Goal: Task Accomplishment & Management: Manage account settings

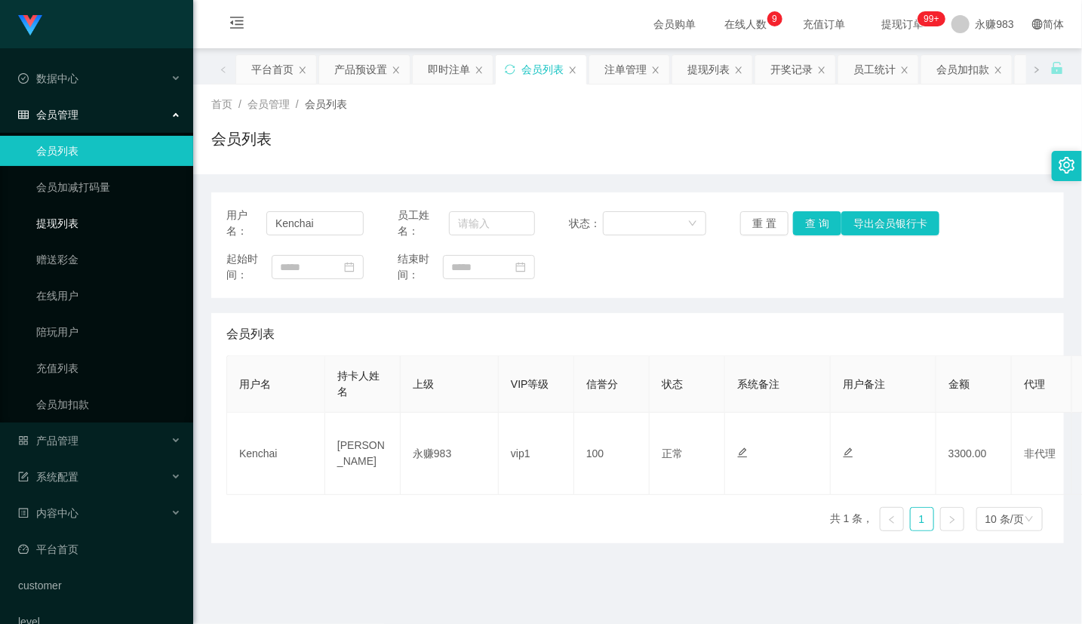
click at [63, 209] on link "提现列表" at bounding box center [108, 223] width 145 height 30
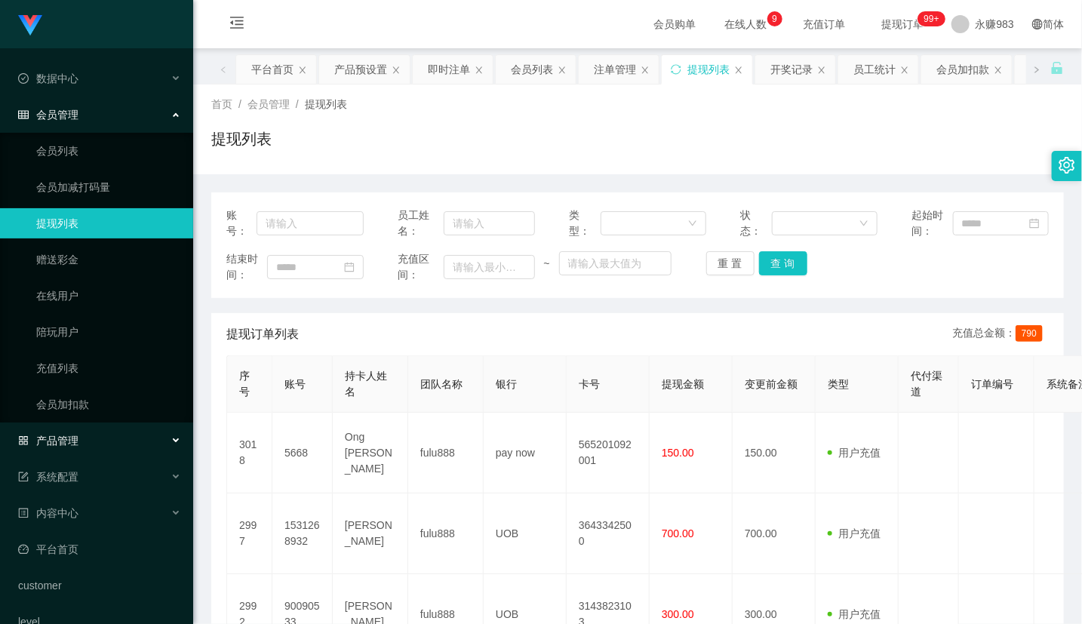
click at [72, 435] on span "产品管理" at bounding box center [48, 441] width 60 height 12
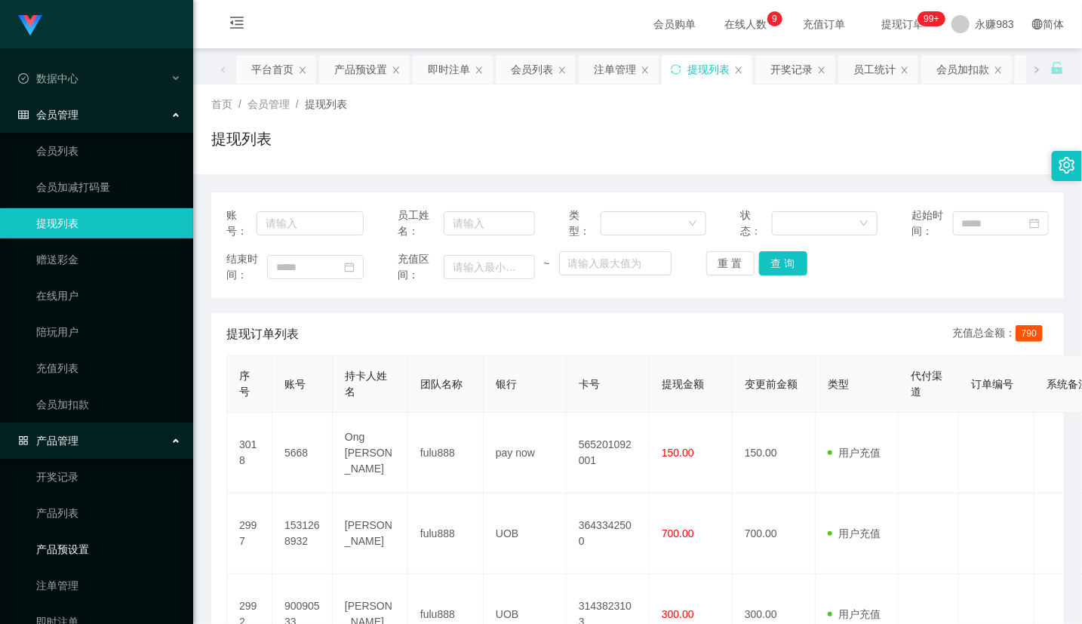
scroll to position [84, 0]
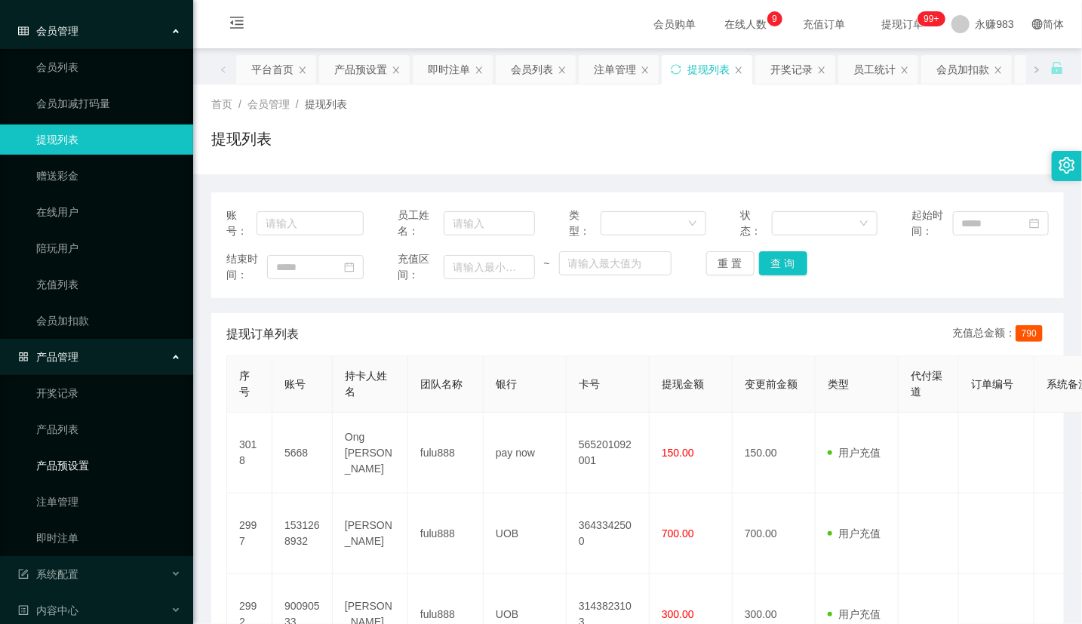
click at [83, 472] on link "产品预设置" at bounding box center [108, 465] width 145 height 30
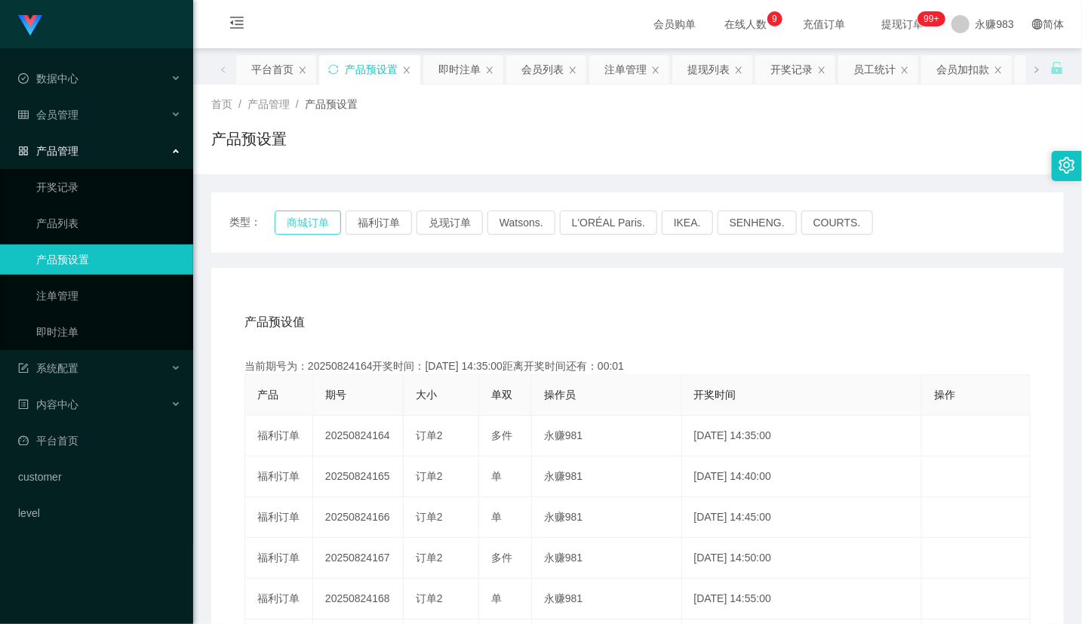
click at [297, 217] on button "商城订单" at bounding box center [308, 223] width 66 height 24
click at [78, 122] on div "会员管理" at bounding box center [96, 115] width 193 height 30
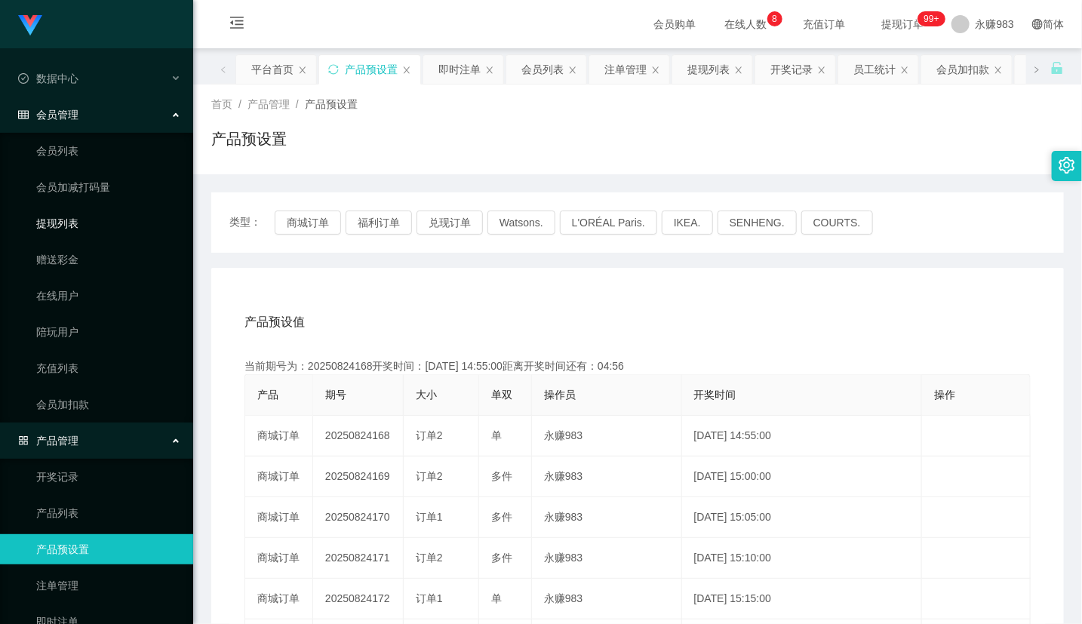
click at [72, 222] on link "提现列表" at bounding box center [108, 223] width 145 height 30
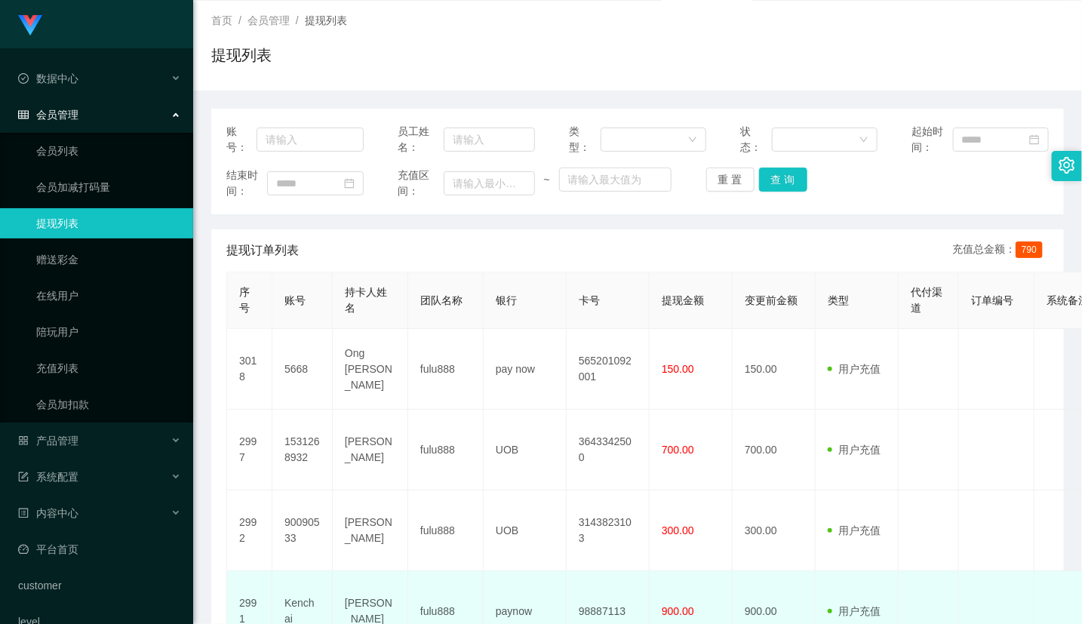
scroll to position [586, 0]
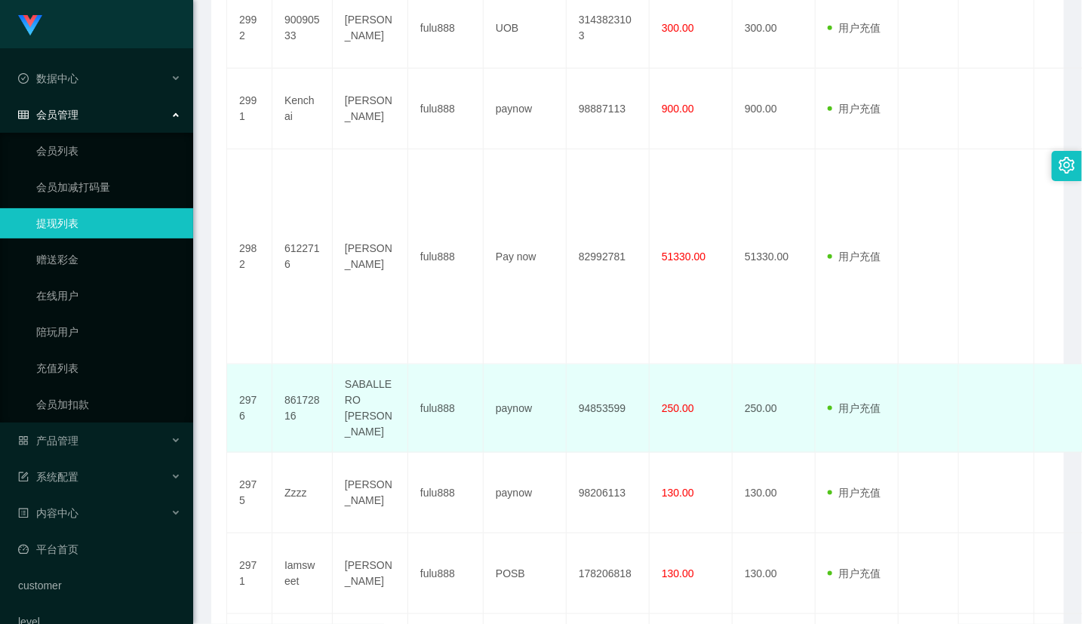
click at [373, 395] on td "SABALLERO [PERSON_NAME]" at bounding box center [370, 408] width 75 height 88
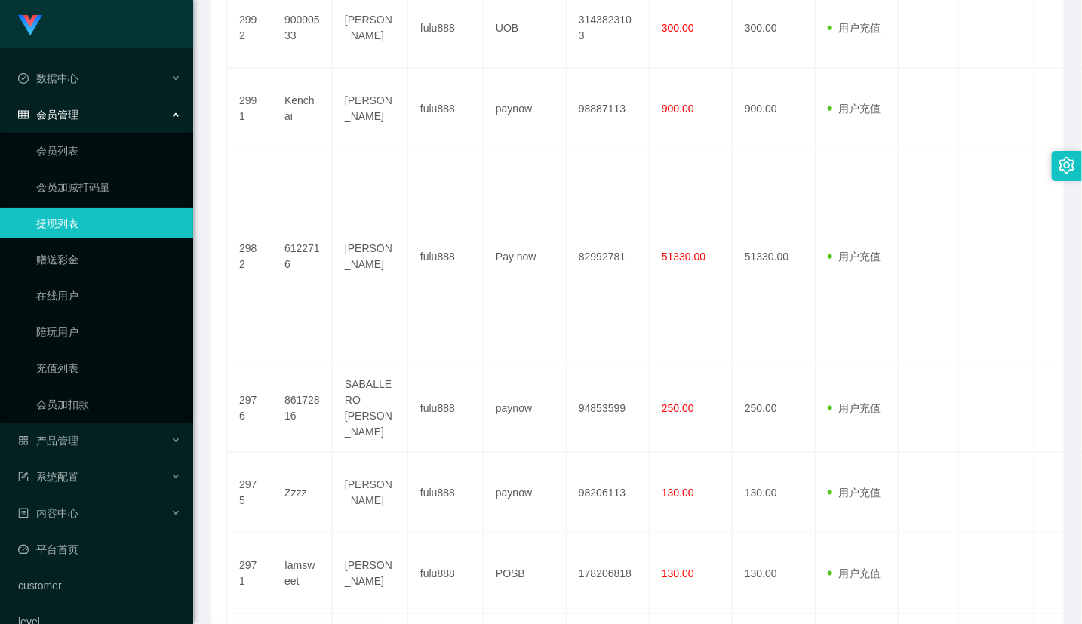
scroll to position [848, 0]
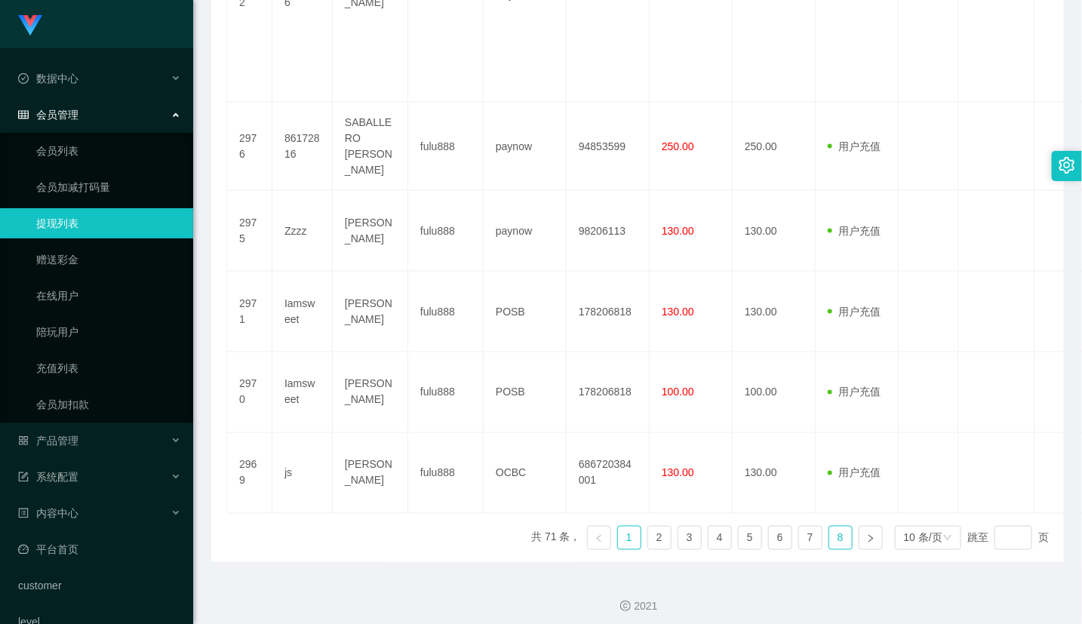
click at [829, 533] on link "8" at bounding box center [840, 538] width 23 height 23
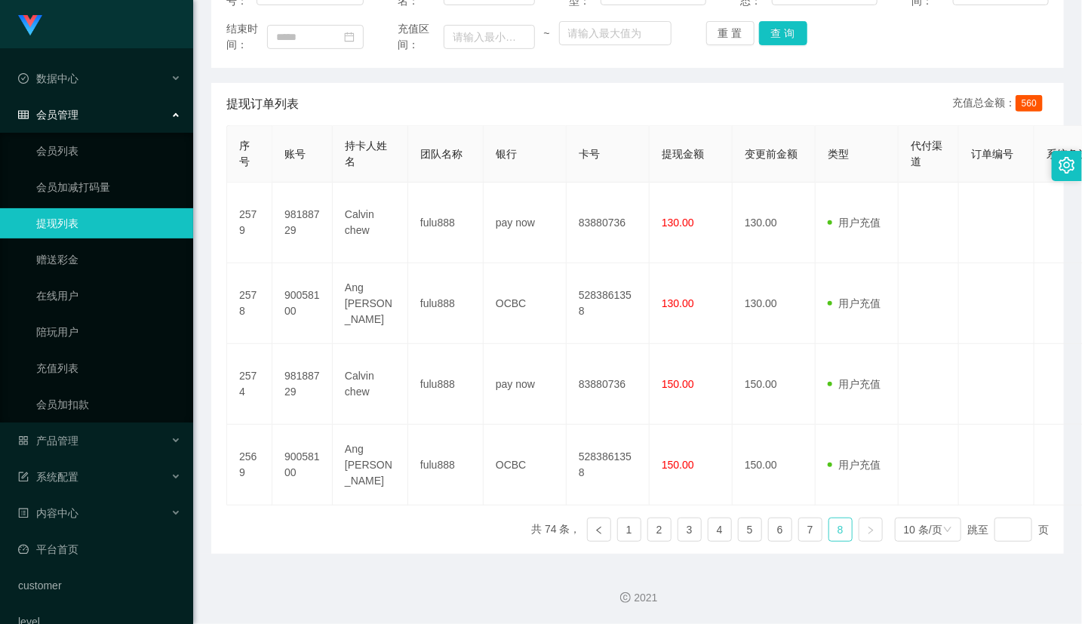
scroll to position [229, 0]
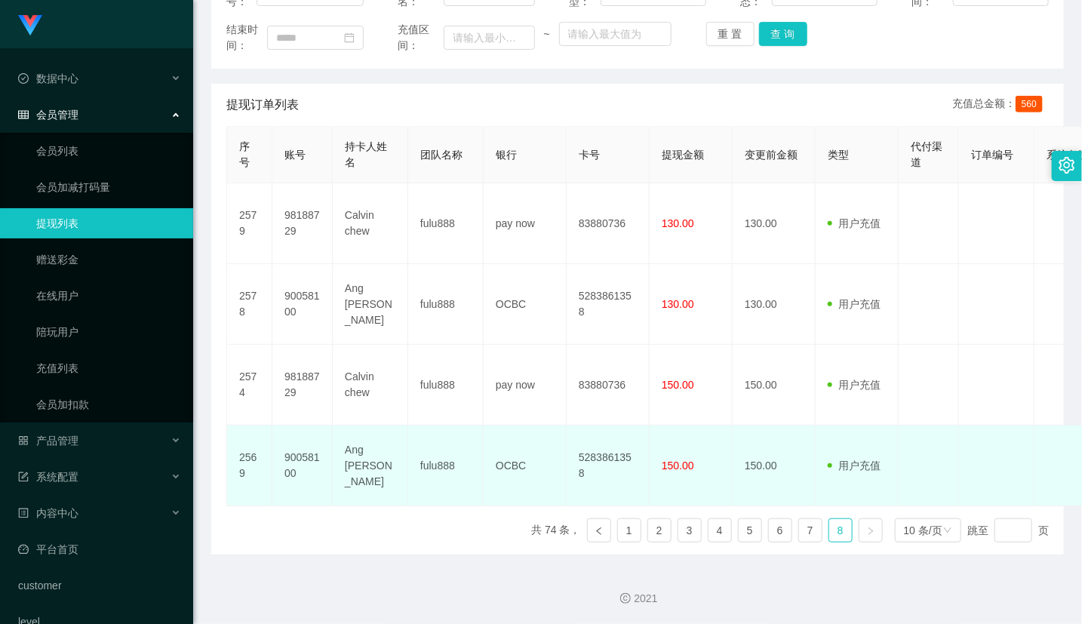
click at [374, 461] on td "Ang [PERSON_NAME]" at bounding box center [370, 466] width 75 height 81
copy td "Tiong"
click at [300, 468] on td "90058100" at bounding box center [302, 466] width 60 height 81
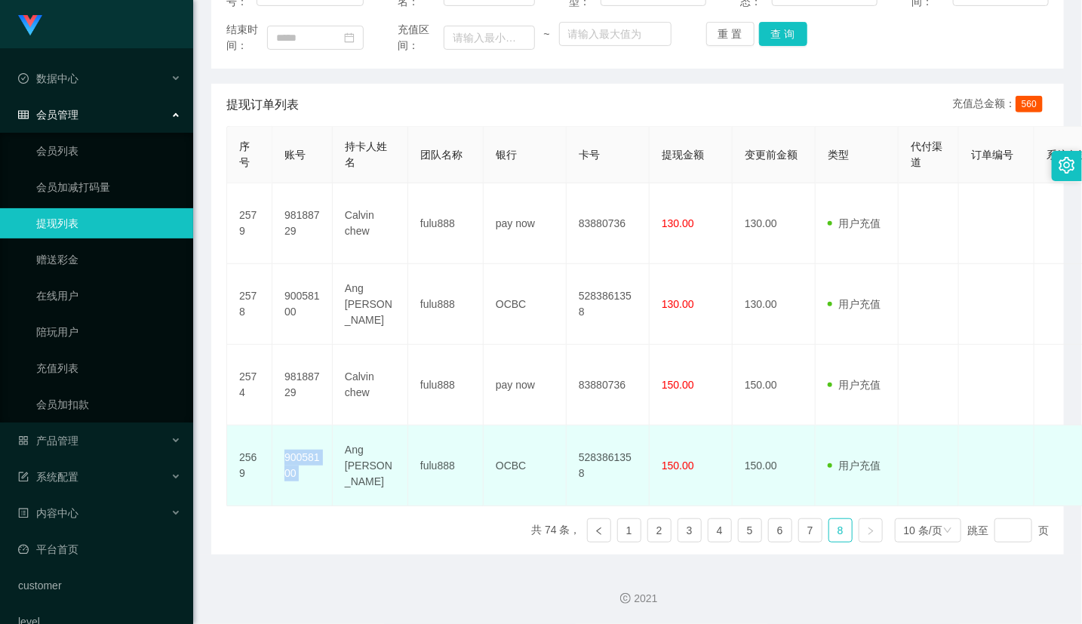
click at [299, 466] on td "90058100" at bounding box center [302, 466] width 60 height 81
copy td "90058100"
click at [299, 464] on td "90058100" at bounding box center [302, 466] width 60 height 81
click at [299, 463] on td "90058100" at bounding box center [302, 466] width 60 height 81
click at [381, 462] on td "Ang [PERSON_NAME]" at bounding box center [370, 466] width 75 height 81
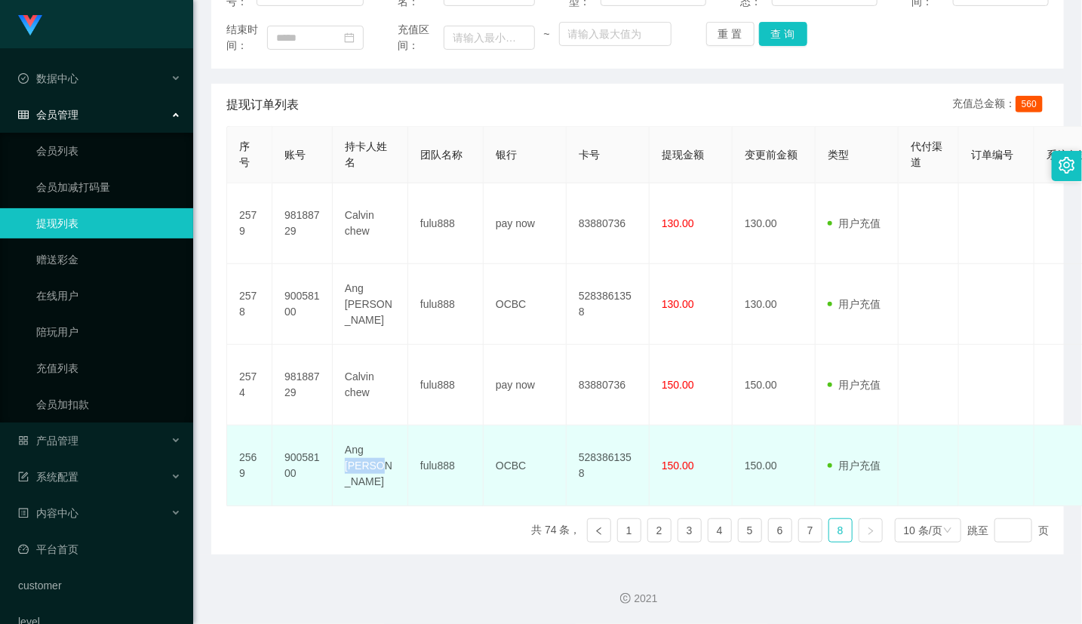
click at [381, 462] on td "Ang [PERSON_NAME]" at bounding box center [370, 466] width 75 height 81
copy td "Tiong"
click at [381, 462] on td "Ang [PERSON_NAME]" at bounding box center [370, 466] width 75 height 81
copy td "Ang [PERSON_NAME]"
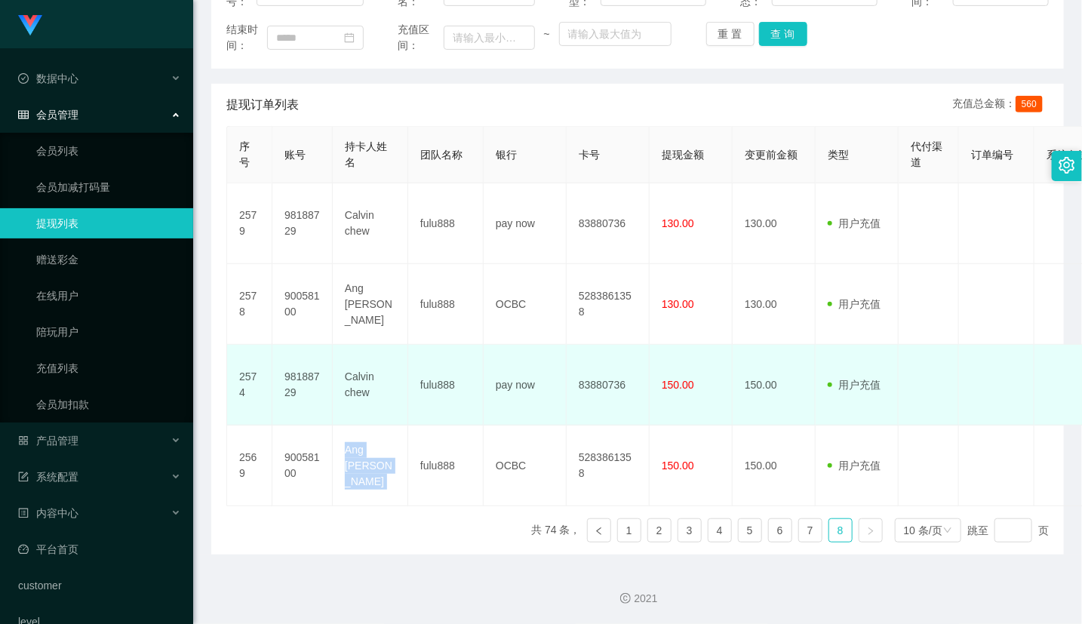
click at [362, 386] on td "Calvin chew" at bounding box center [370, 385] width 75 height 81
copy td "chew"
click at [362, 386] on td "Calvin chew" at bounding box center [370, 385] width 75 height 81
copy td "Calvin chew"
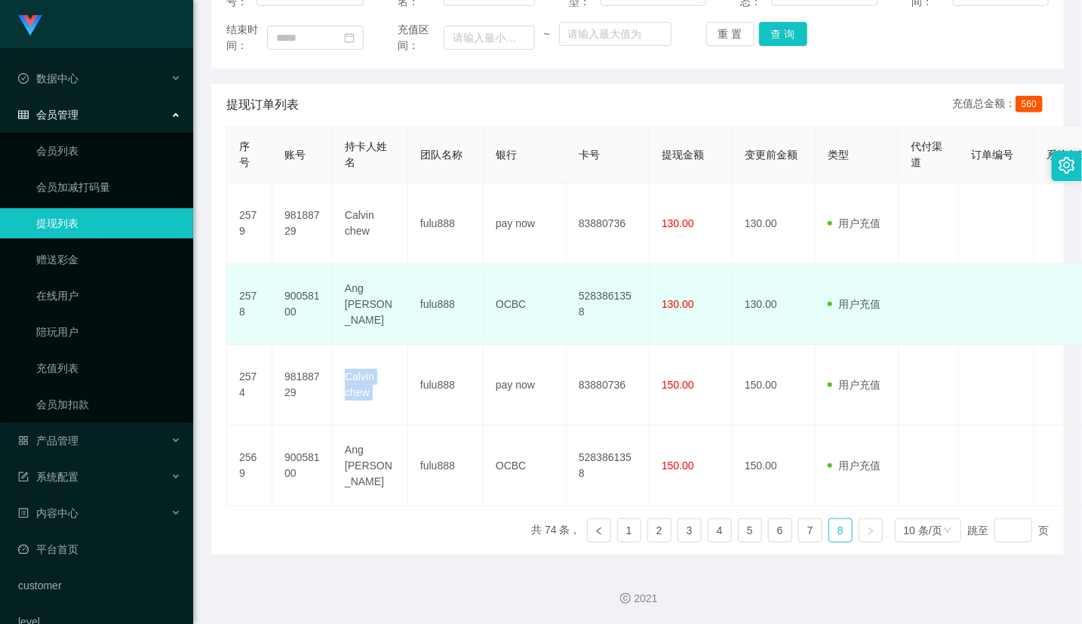
click at [376, 314] on td "Ang [PERSON_NAME]" at bounding box center [370, 304] width 75 height 81
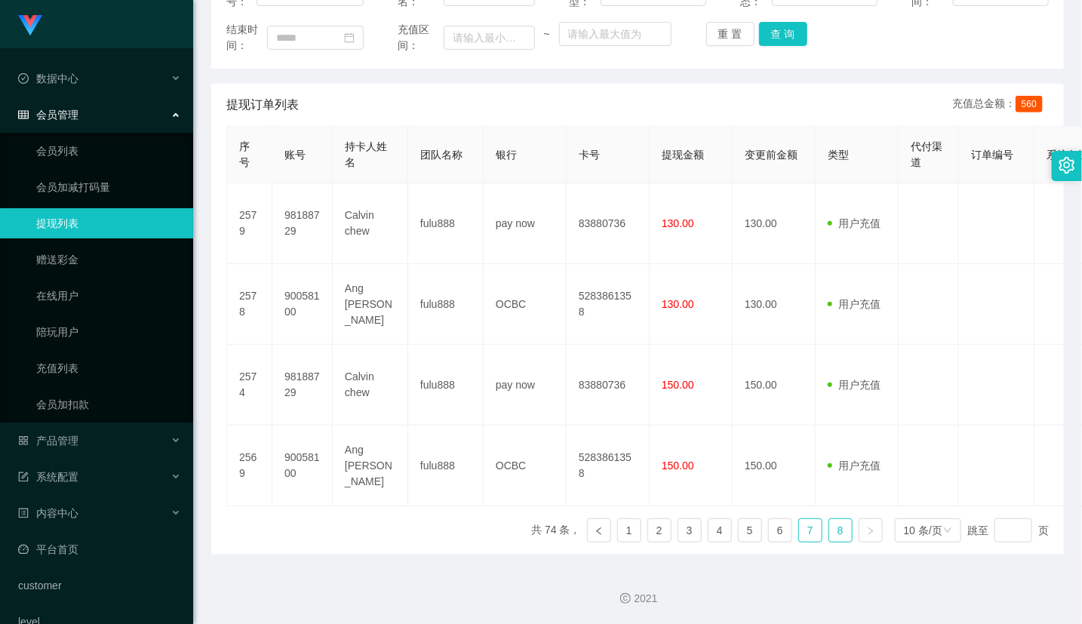
click at [799, 529] on link "7" at bounding box center [810, 530] width 23 height 23
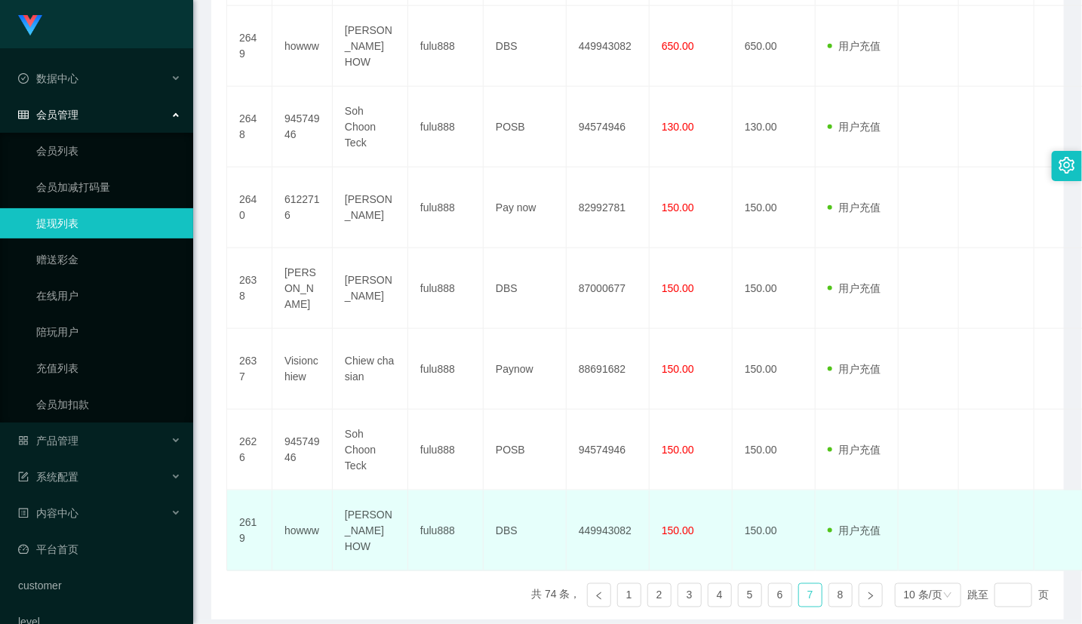
scroll to position [714, 0]
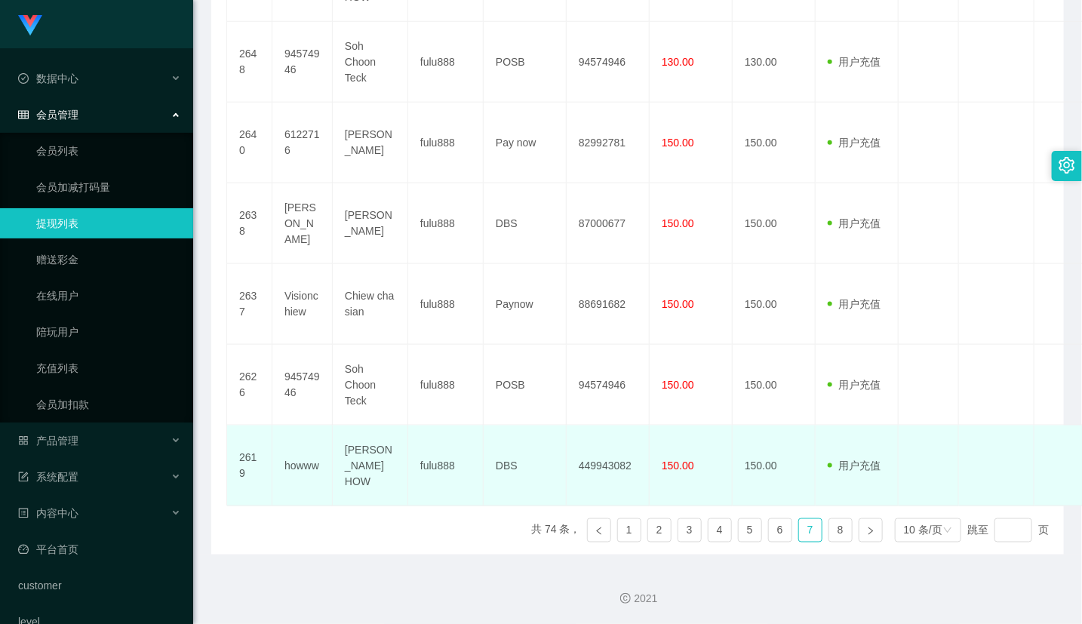
click at [363, 463] on td "[PERSON_NAME] HOW" at bounding box center [370, 466] width 75 height 81
copy td "LAI"
click at [363, 463] on td "[PERSON_NAME] HOW" at bounding box center [370, 466] width 75 height 81
copy td "[PERSON_NAME] HOW"
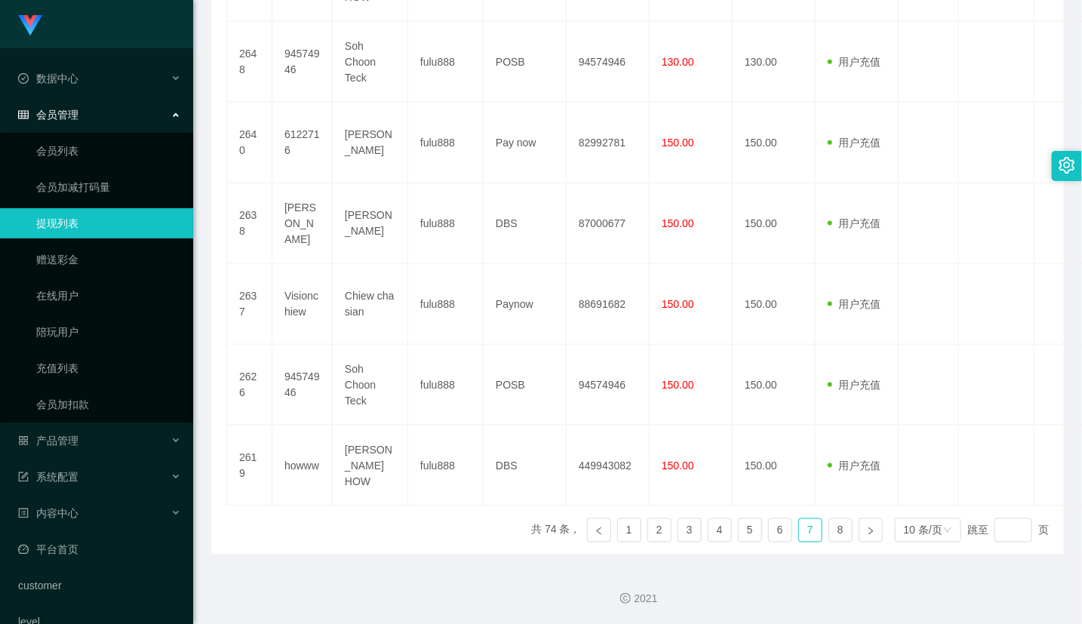
click at [387, 538] on div "序号 账号 持卡人姓名 团队名称 银行 卡号 提现金额 变更前金额 类型 代付渠道 订单编号 系统备注 状态 备注信息 创建时间 是否锁单 操作 2674 V…" at bounding box center [637, 98] width 822 height 913
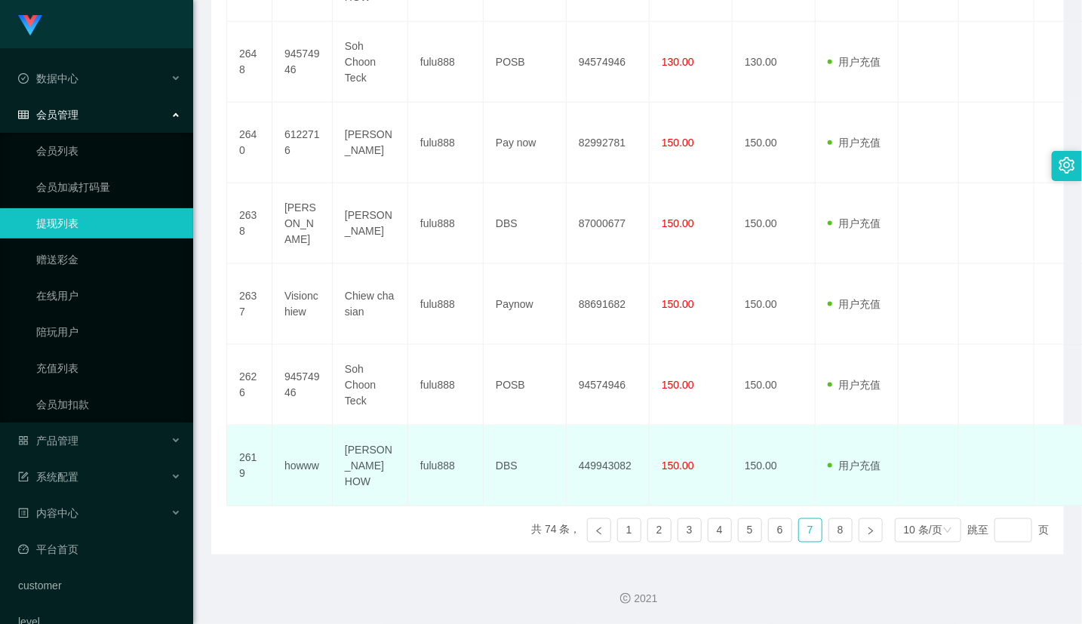
drag, startPoint x: 374, startPoint y: 485, endPoint x: 379, endPoint y: 469, distance: 17.4
click at [374, 485] on td "[PERSON_NAME] HOW" at bounding box center [370, 466] width 75 height 81
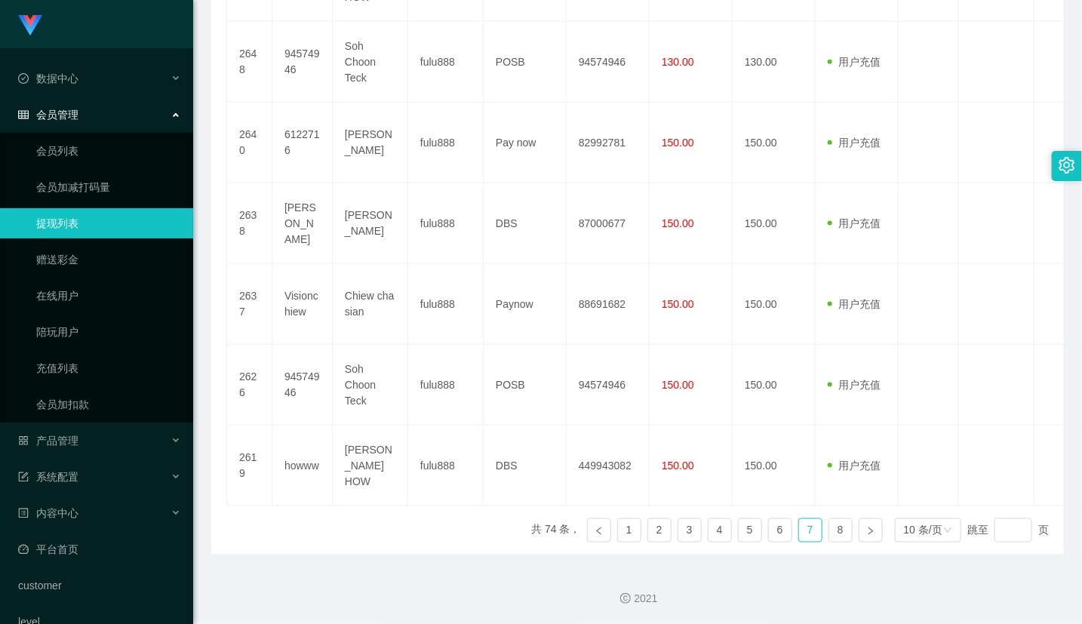
click at [343, 509] on div "序号 账号 持卡人姓名 团队名称 银行 卡号 提现金额 变更前金额 类型 代付渠道 订单编号 系统备注 状态 备注信息 创建时间 是否锁单 操作 2674 V…" at bounding box center [637, 98] width 822 height 913
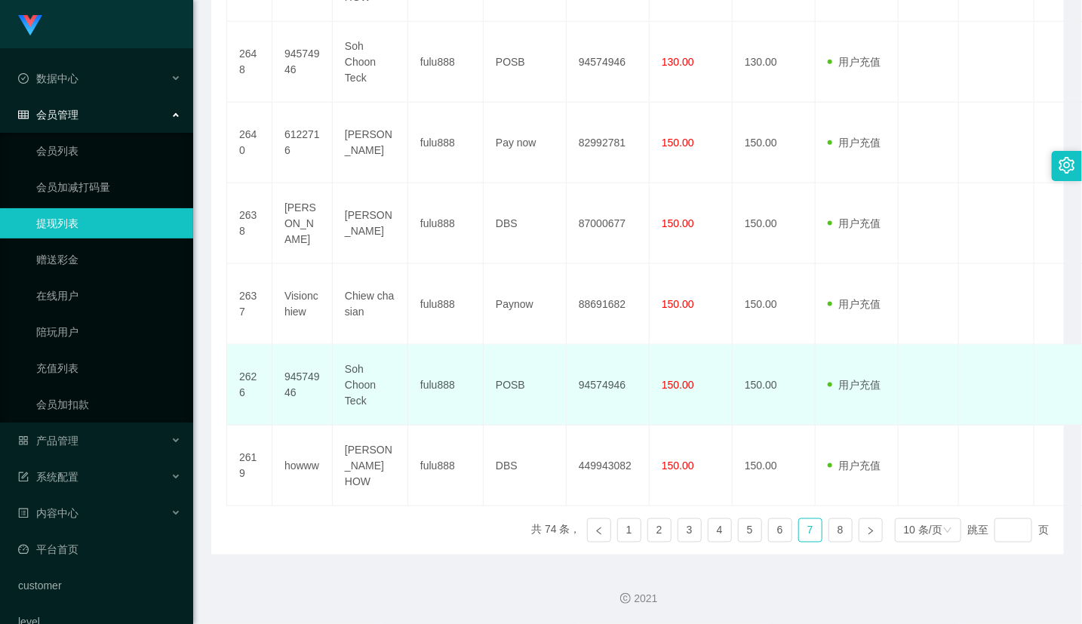
click at [314, 410] on td "94574946" at bounding box center [302, 385] width 60 height 81
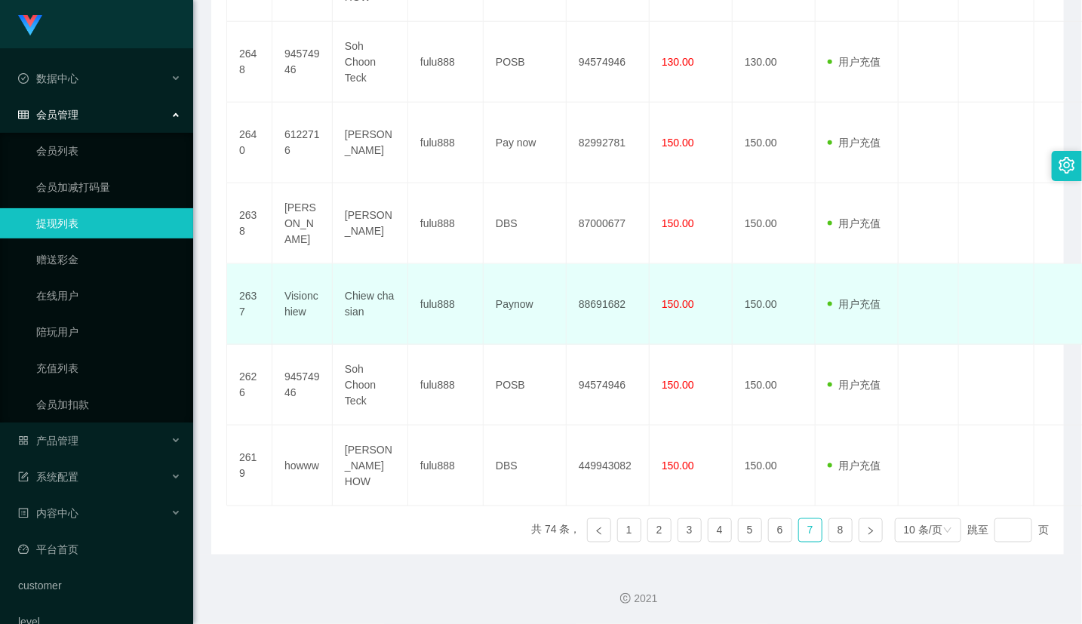
scroll to position [546, 0]
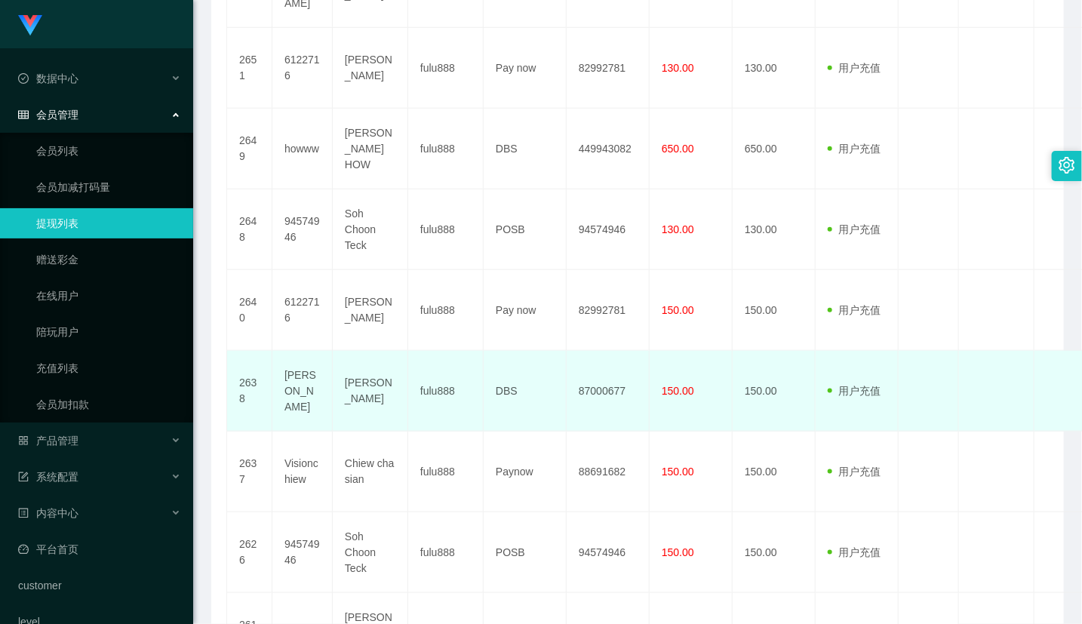
click at [385, 381] on td "[PERSON_NAME]" at bounding box center [370, 391] width 75 height 81
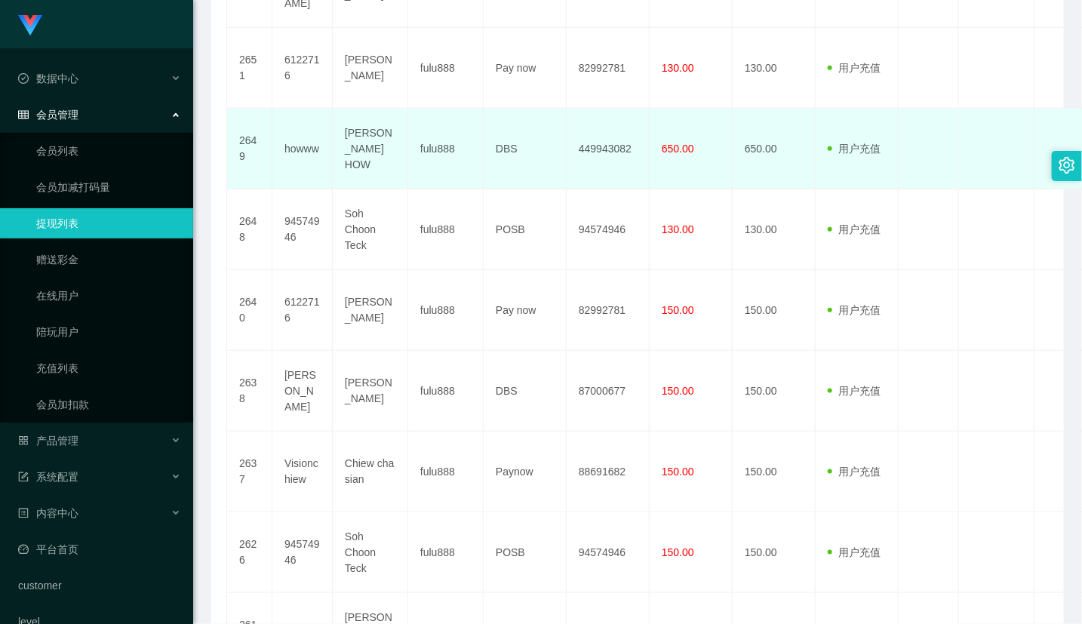
scroll to position [379, 0]
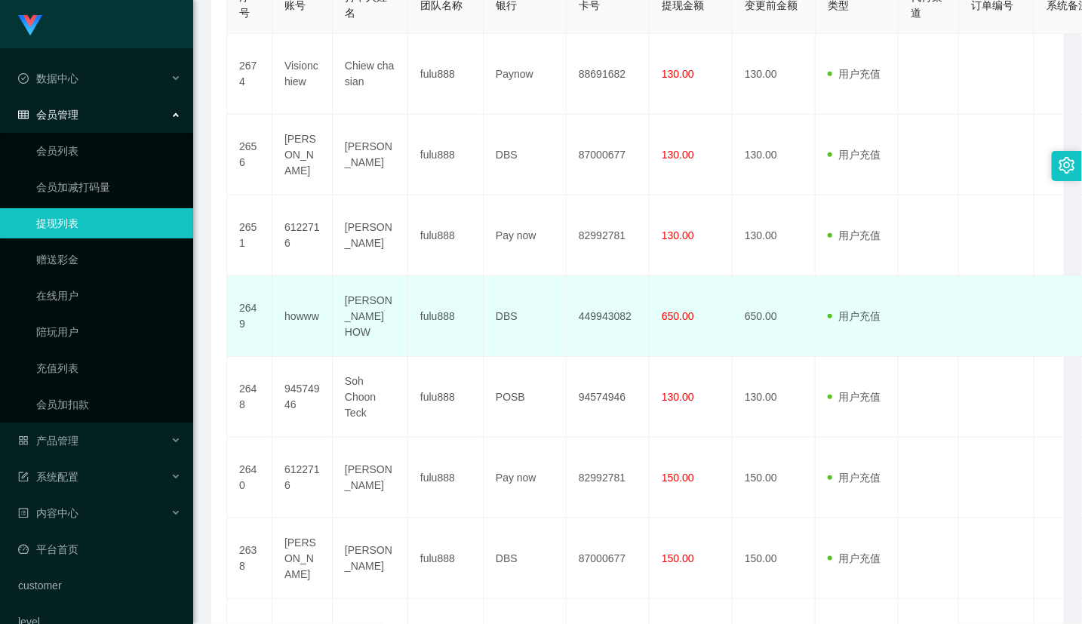
click at [398, 332] on td "[PERSON_NAME] HOW" at bounding box center [370, 316] width 75 height 81
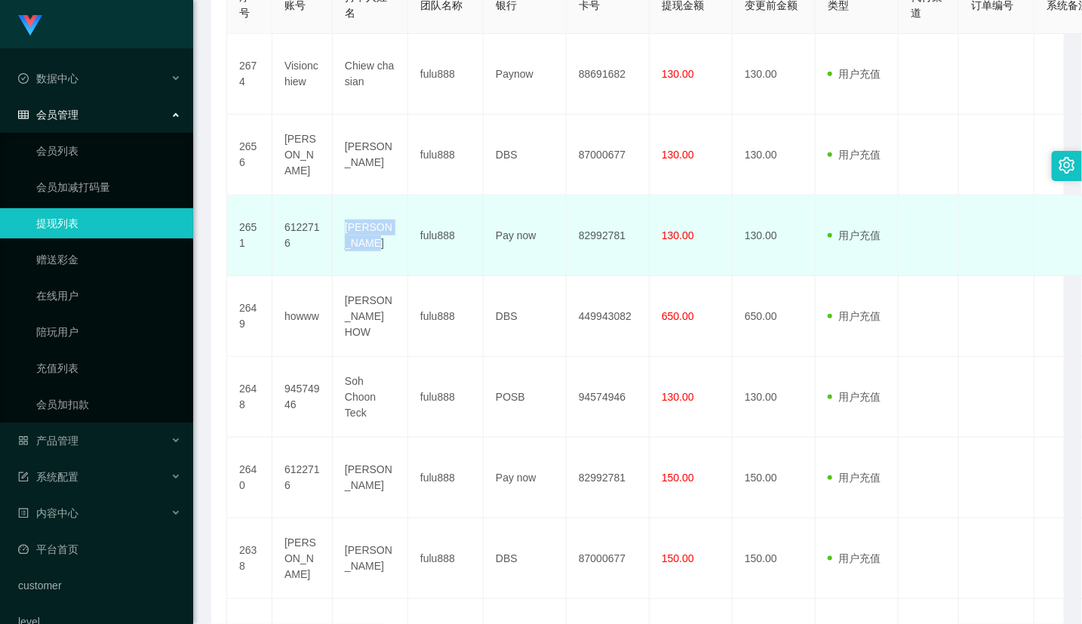
drag, startPoint x: 346, startPoint y: 223, endPoint x: 374, endPoint y: 254, distance: 41.7
click at [374, 254] on td "[PERSON_NAME]" at bounding box center [370, 235] width 75 height 81
copy td "[PERSON_NAME]"
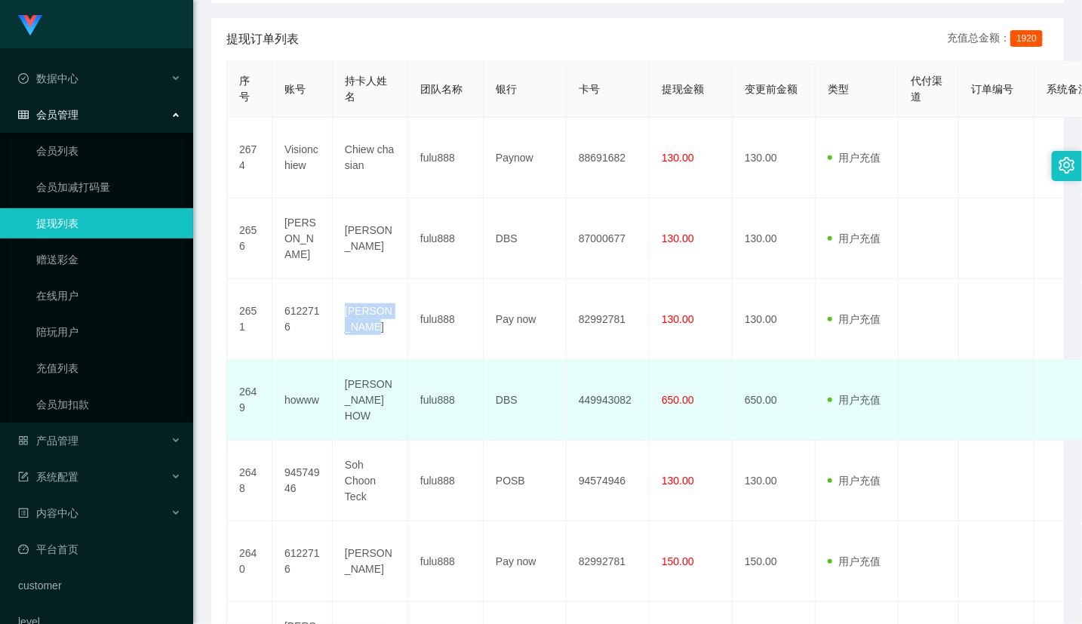
click at [429, 364] on td "fulu888" at bounding box center [445, 400] width 75 height 81
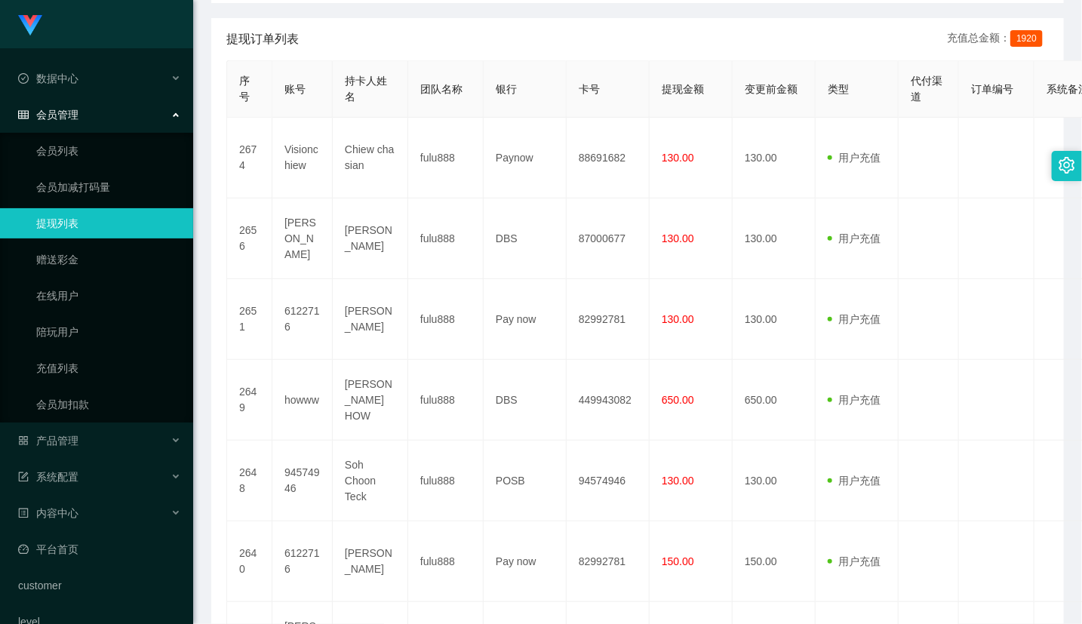
scroll to position [714, 0]
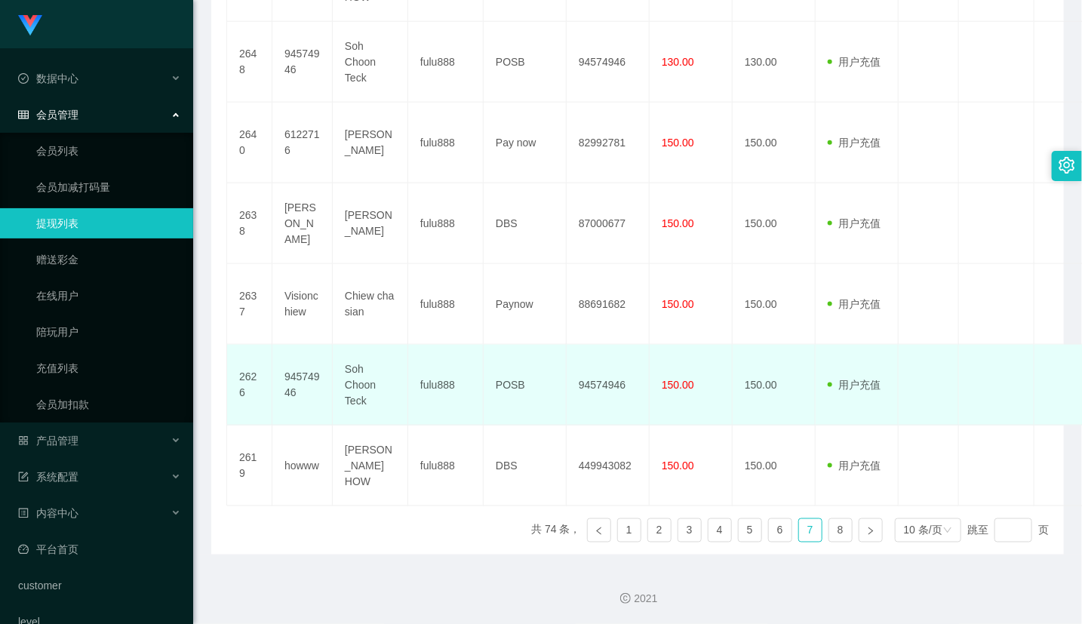
click at [401, 410] on td "Soh Choon Teck" at bounding box center [370, 385] width 75 height 81
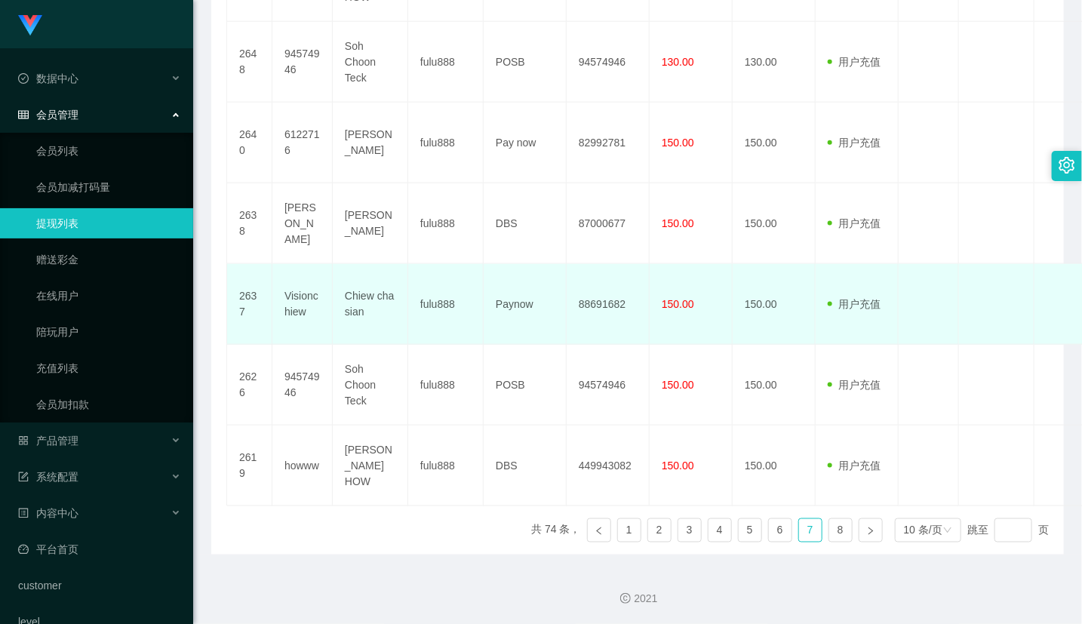
click at [379, 297] on td "Chiew cha sian" at bounding box center [370, 304] width 75 height 81
copy td "cha"
click at [379, 297] on td "Chiew cha sian" at bounding box center [370, 304] width 75 height 81
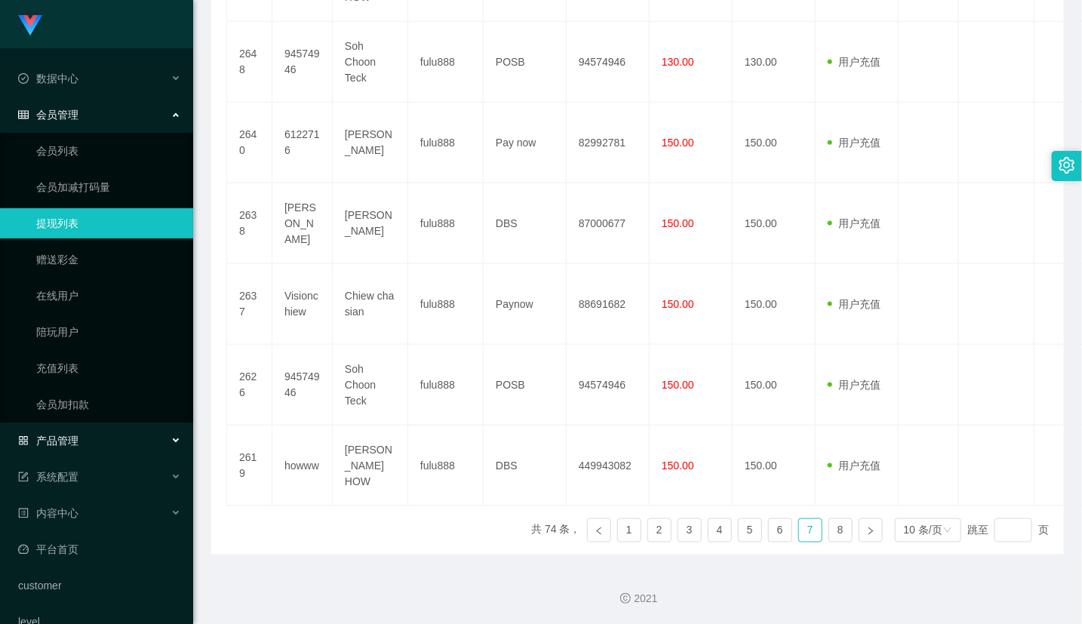
click at [66, 450] on div "产品管理" at bounding box center [96, 441] width 193 height 30
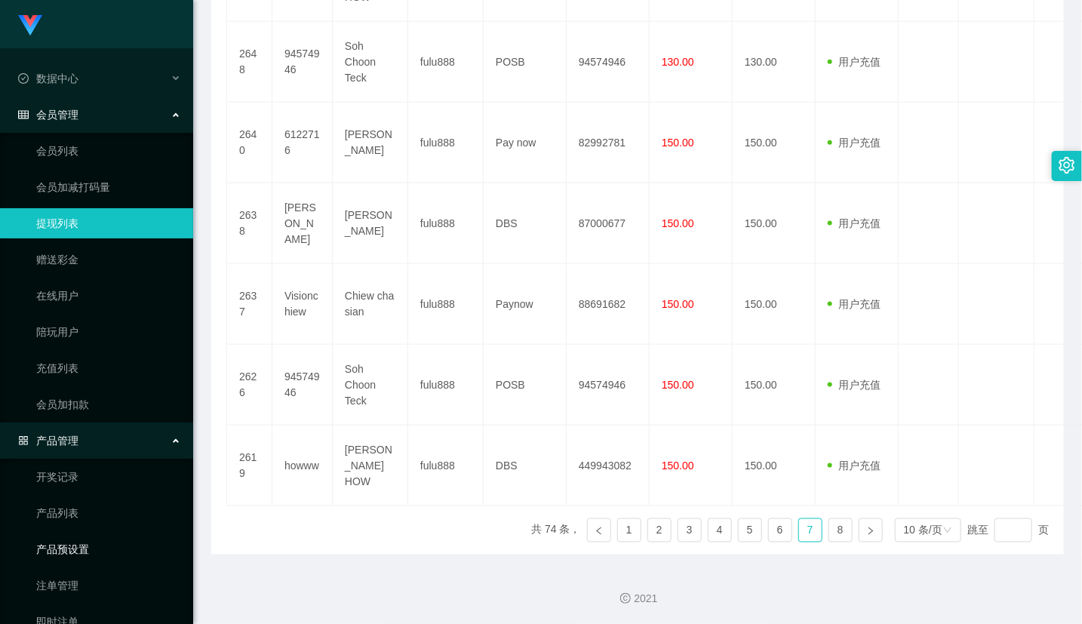
click at [89, 548] on link "产品预设置" at bounding box center [108, 549] width 145 height 30
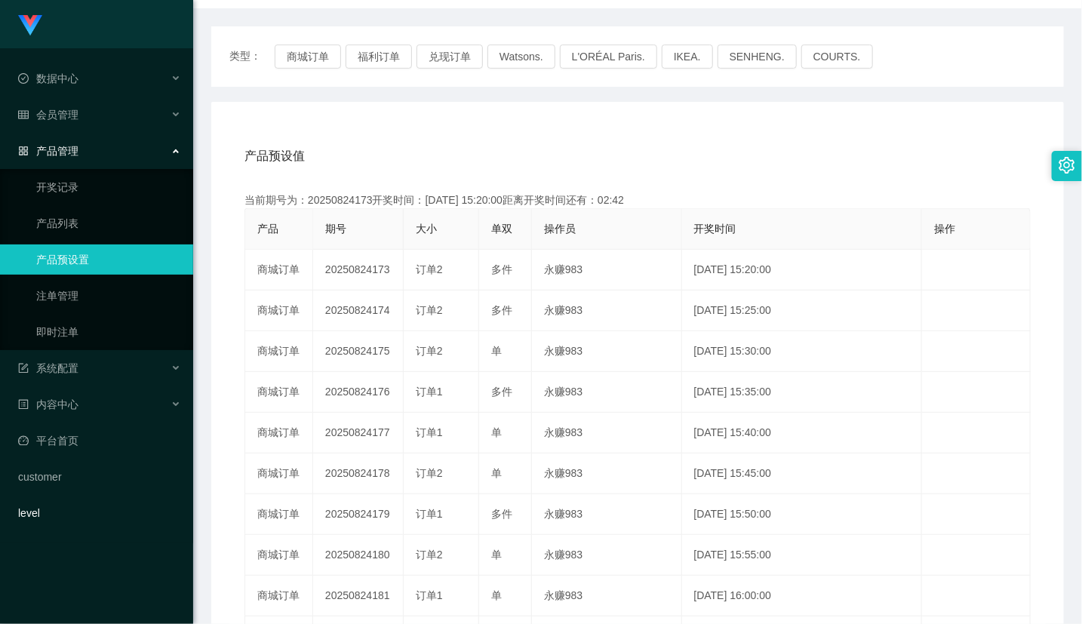
scroll to position [336, 0]
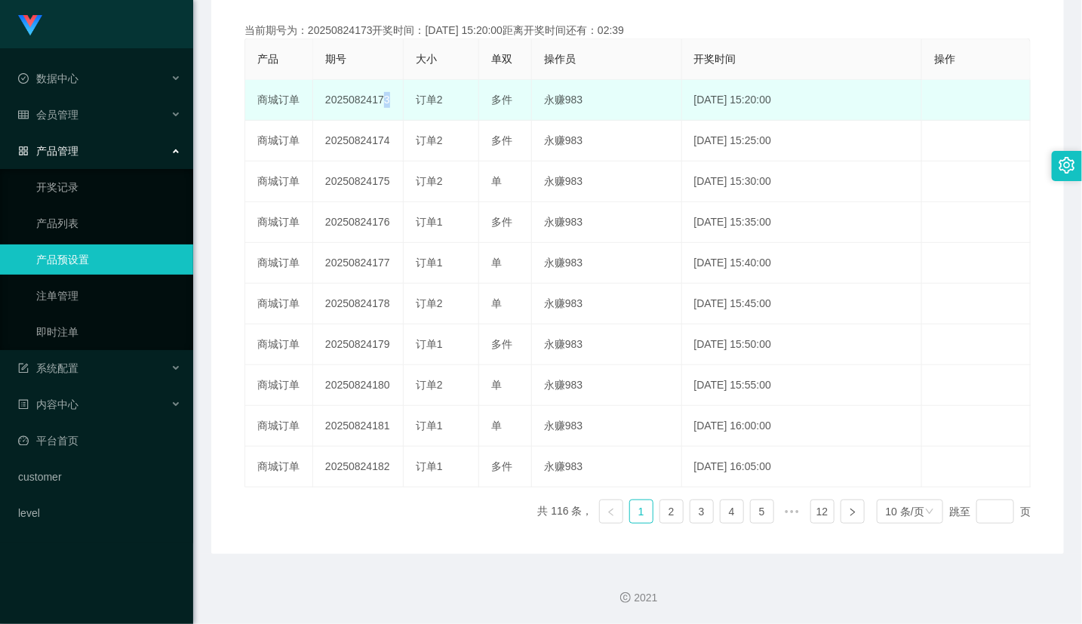
drag, startPoint x: 374, startPoint y: 101, endPoint x: 382, endPoint y: 101, distance: 8.3
click at [382, 101] on td "20250824173" at bounding box center [358, 100] width 91 height 41
drag, startPoint x: 367, startPoint y: 95, endPoint x: 398, endPoint y: 100, distance: 31.3
click at [398, 100] on td "20250824173" at bounding box center [358, 100] width 91 height 41
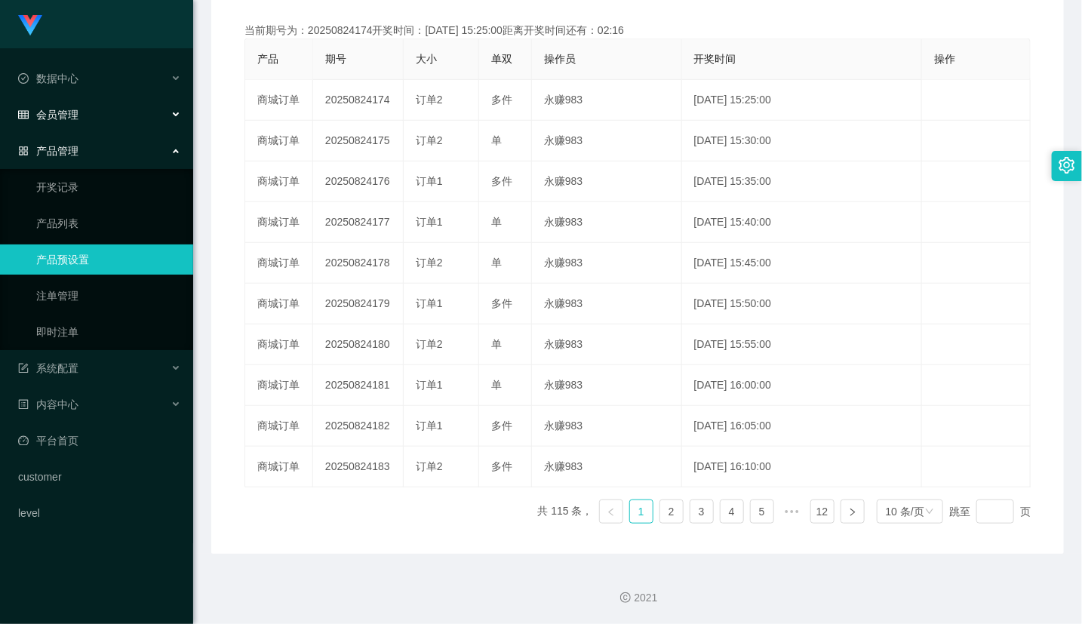
click at [94, 115] on div "会员管理" at bounding box center [96, 115] width 193 height 30
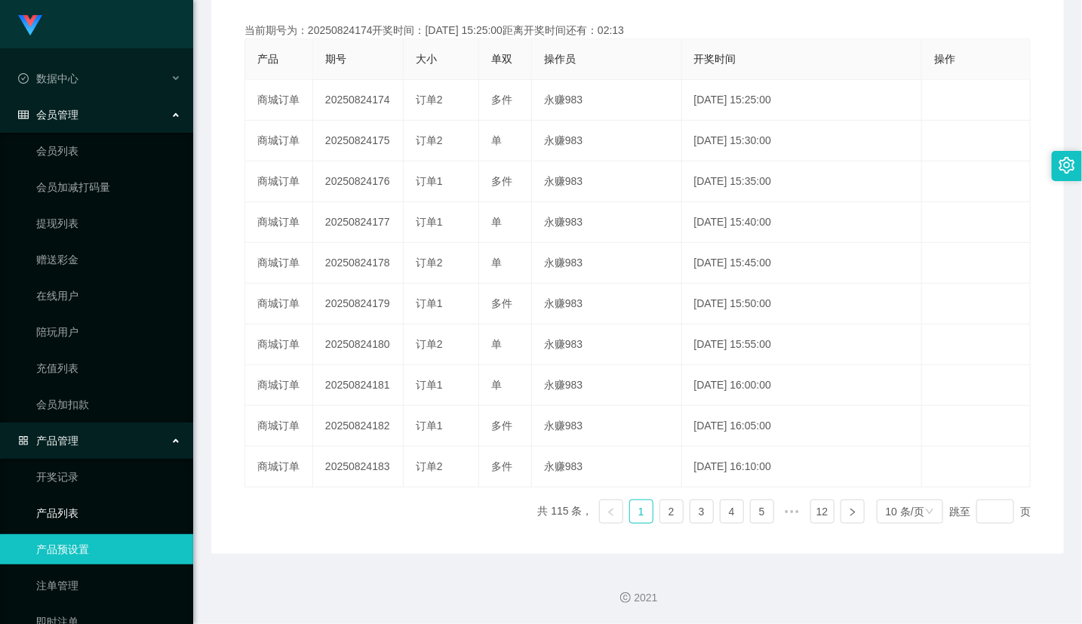
scroll to position [168, 0]
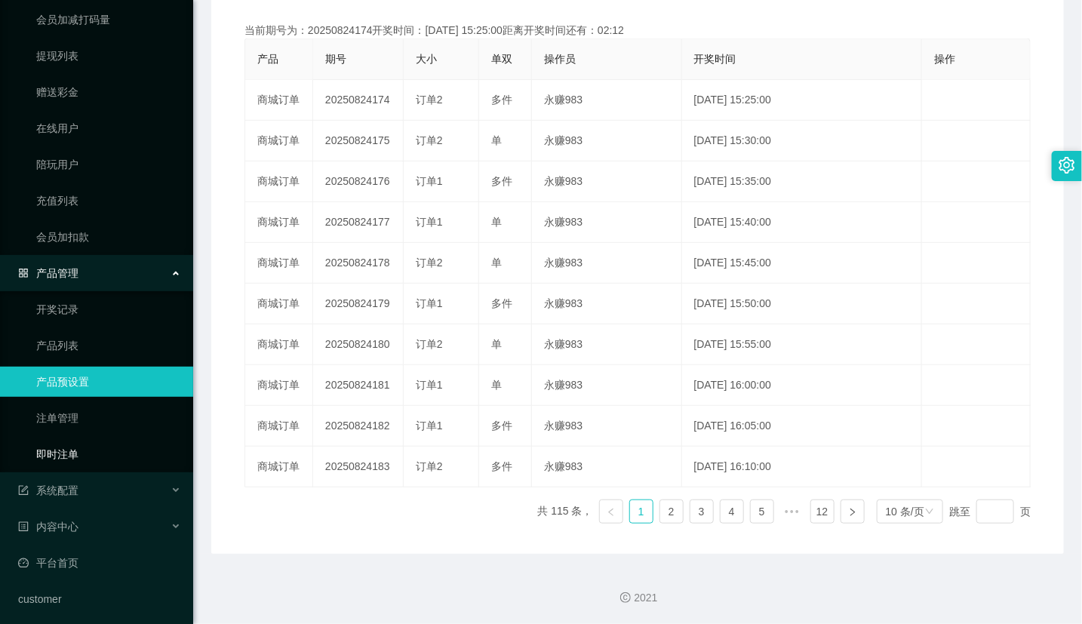
click at [72, 453] on link "即时注单" at bounding box center [108, 454] width 145 height 30
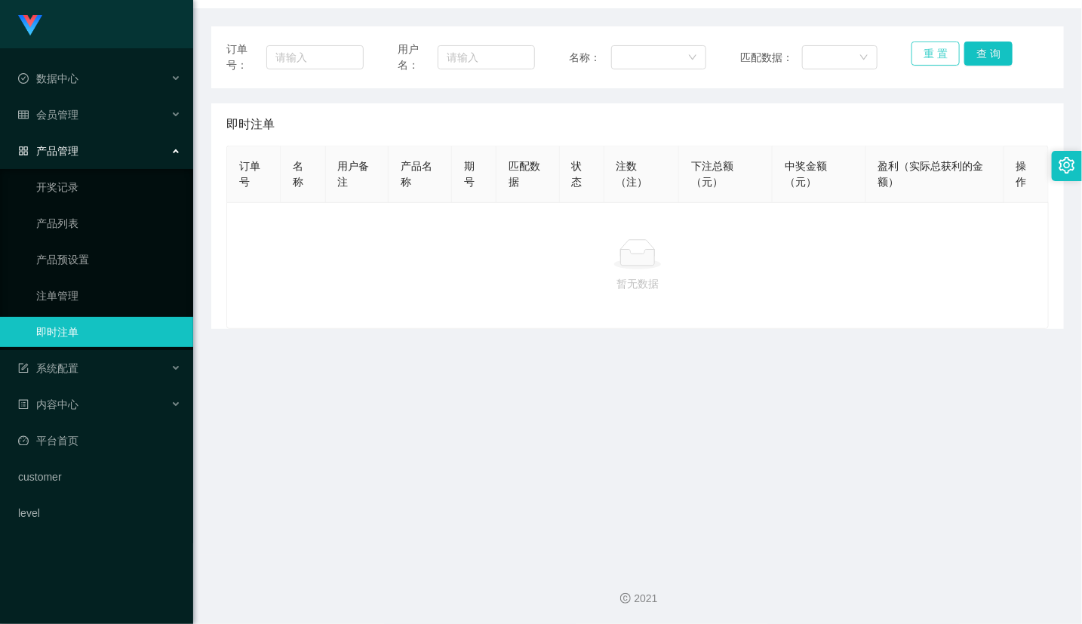
click at [919, 47] on button "重 置" at bounding box center [936, 54] width 48 height 24
click at [918, 51] on button "重 置" at bounding box center [936, 54] width 48 height 24
click at [69, 300] on link "注单管理" at bounding box center [108, 296] width 145 height 30
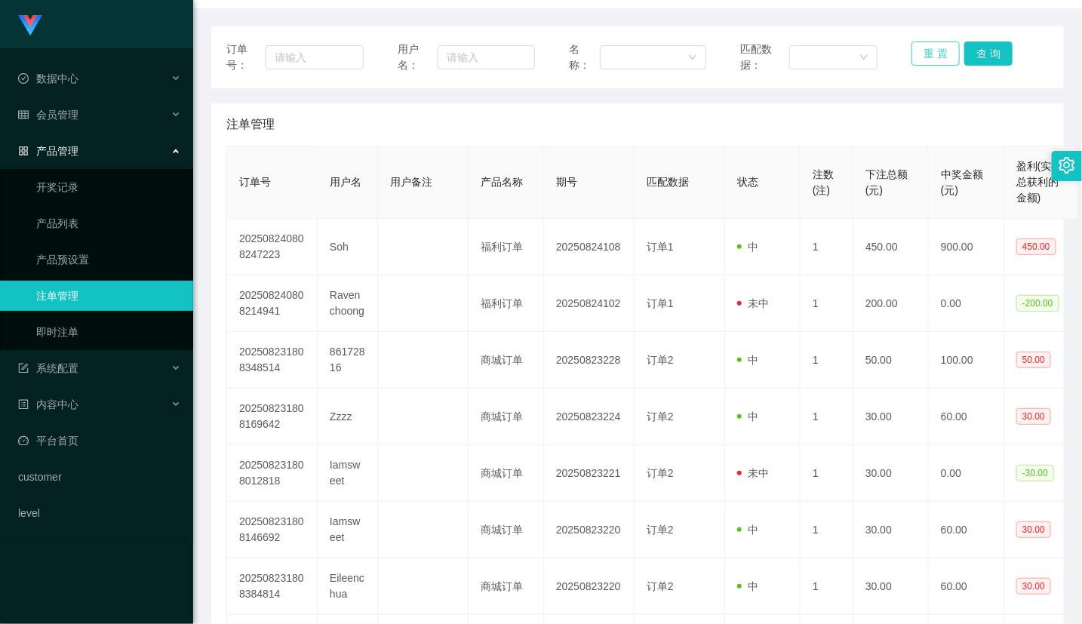
click at [926, 55] on button "重 置" at bounding box center [936, 54] width 48 height 24
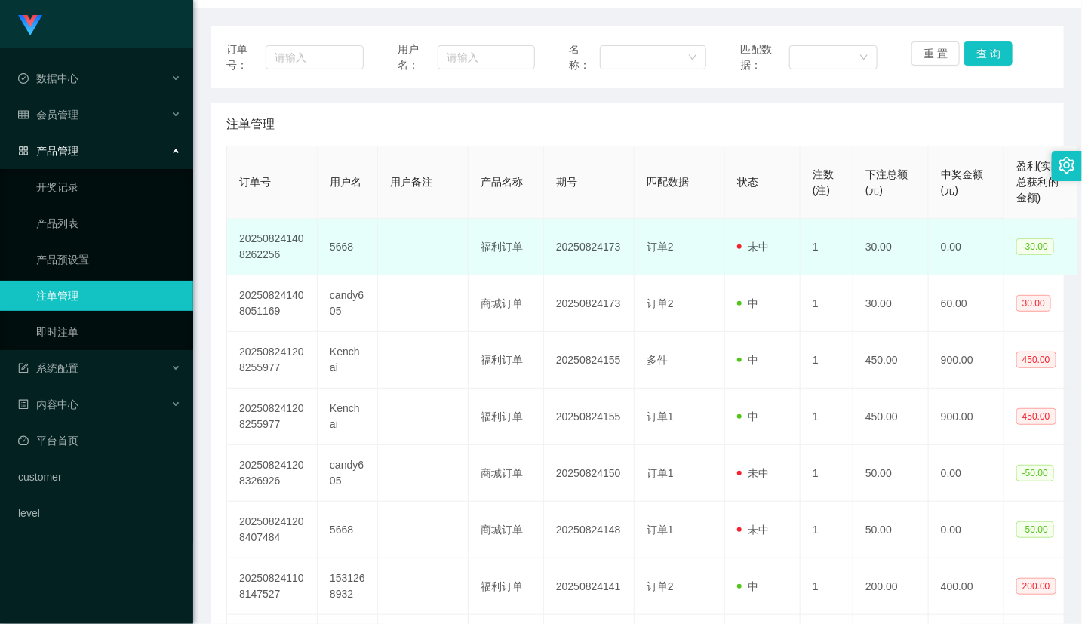
click at [340, 247] on td "5668" at bounding box center [348, 247] width 60 height 57
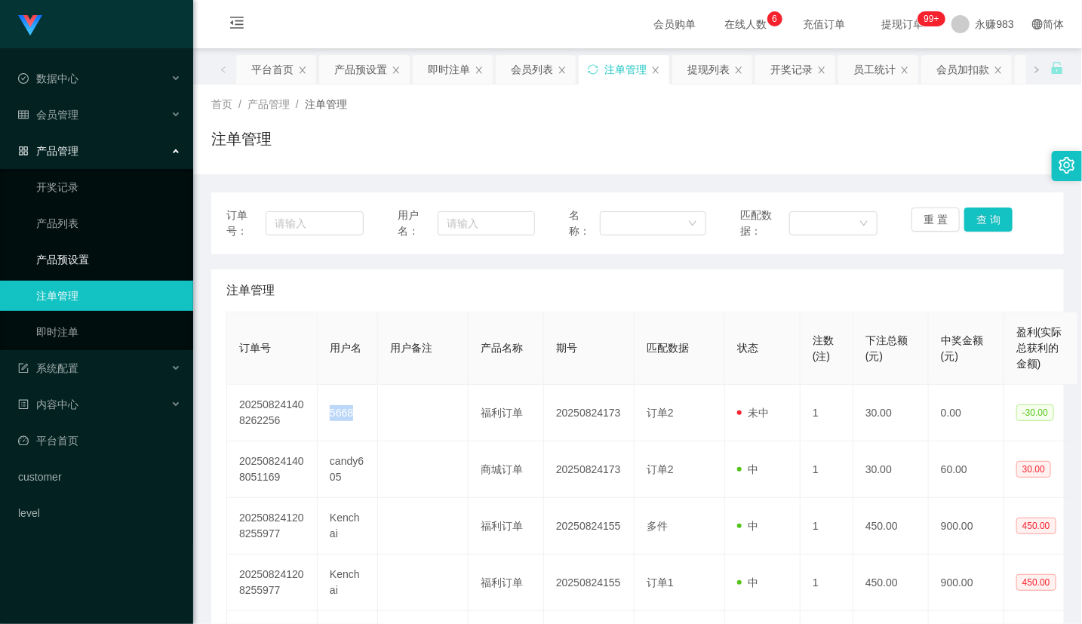
click at [81, 261] on link "产品预设置" at bounding box center [108, 259] width 145 height 30
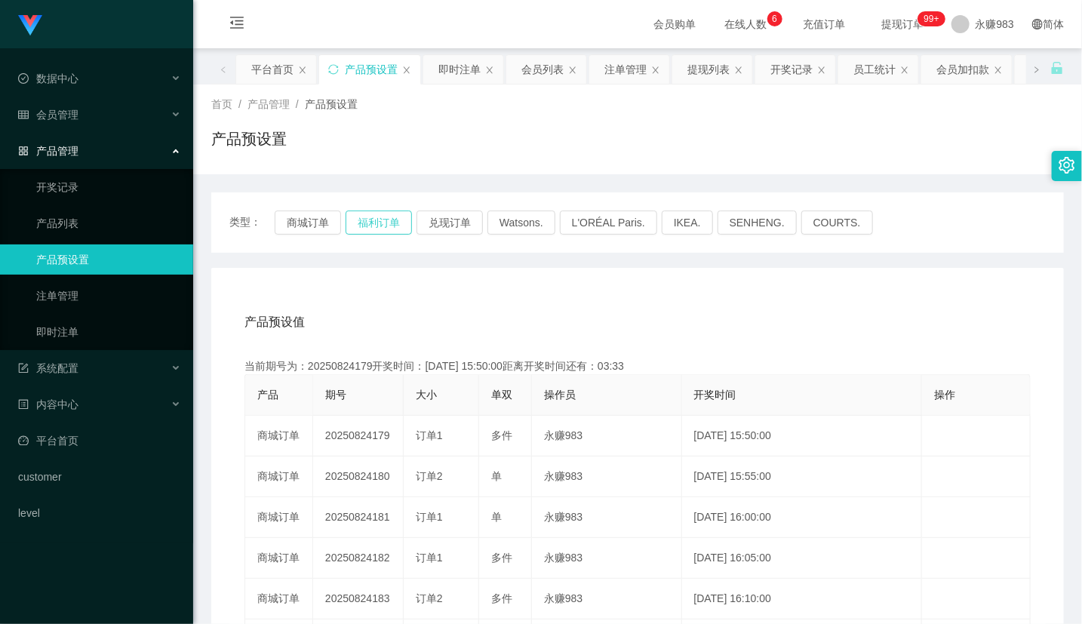
click at [383, 223] on button "福利订单" at bounding box center [379, 223] width 66 height 24
